Goal: Task Accomplishment & Management: Use online tool/utility

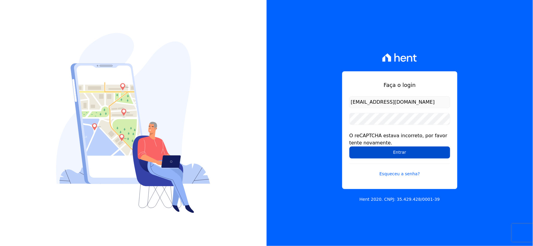
click at [359, 154] on input "Entrar" at bounding box center [399, 153] width 101 height 12
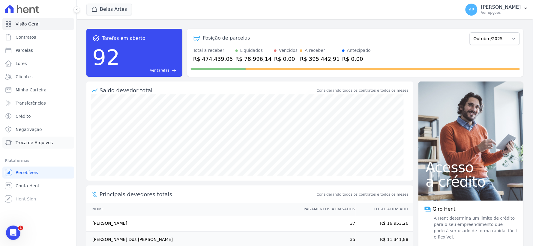
click at [35, 143] on span "Troca de Arquivos" at bounding box center [34, 143] width 37 height 6
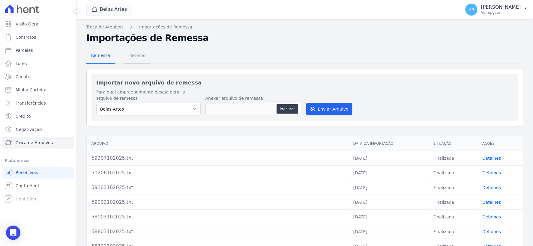
click at [135, 54] on span "Retorno" at bounding box center [138, 55] width 24 height 12
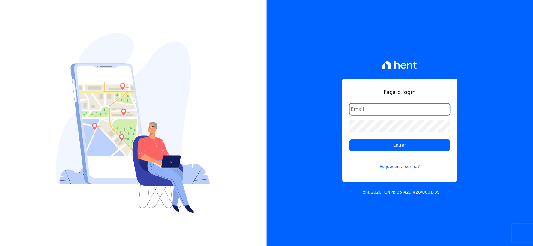
click at [353, 106] on input "email" at bounding box center [399, 109] width 101 height 12
type input "[EMAIL_ADDRESS][DOMAIN_NAME]"
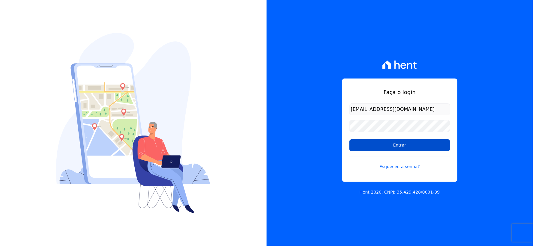
click at [390, 144] on input "Entrar" at bounding box center [399, 145] width 101 height 12
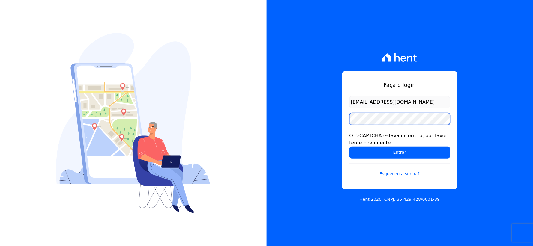
click at [349, 147] on input "Entrar" at bounding box center [399, 153] width 101 height 12
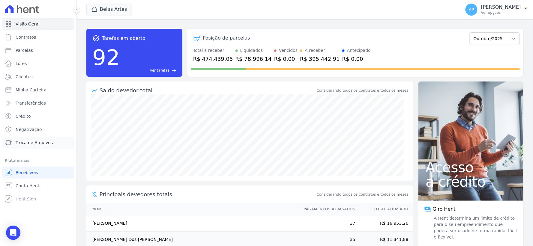
click at [25, 142] on span "Troca de Arquivos" at bounding box center [34, 143] width 37 height 6
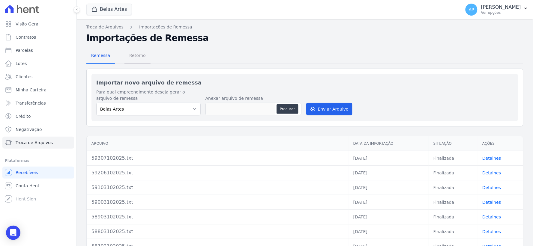
click at [139, 53] on span "Retorno" at bounding box center [138, 55] width 24 height 12
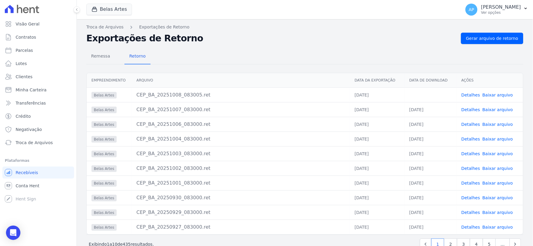
click at [489, 93] on link "Baixar arquivo" at bounding box center [497, 95] width 31 height 5
